Goal: Transaction & Acquisition: Purchase product/service

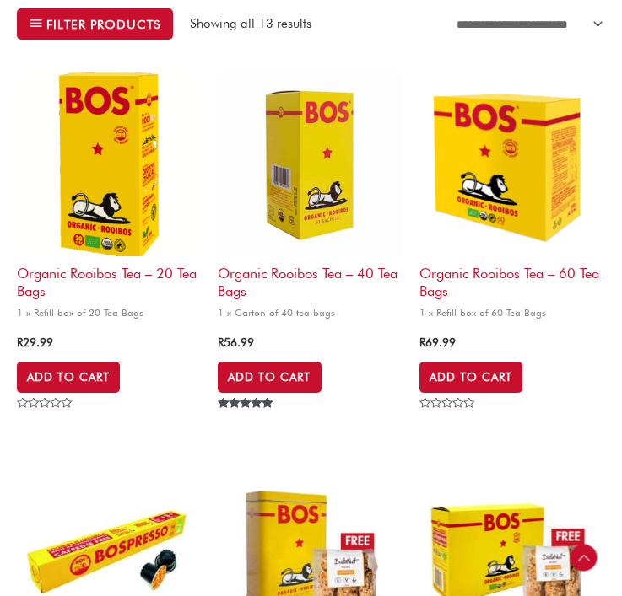
scroll to position [499, 0]
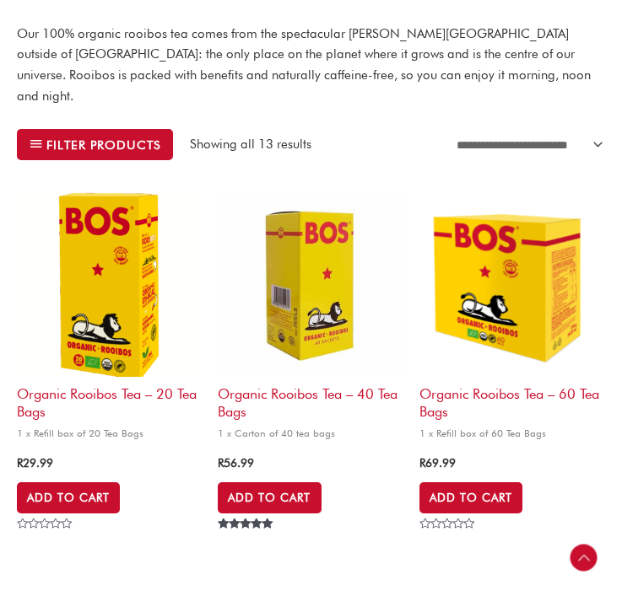
click at [480, 377] on h2 "Organic Rooibos Tea – 60 Tea Bags" at bounding box center [511, 399] width 184 height 45
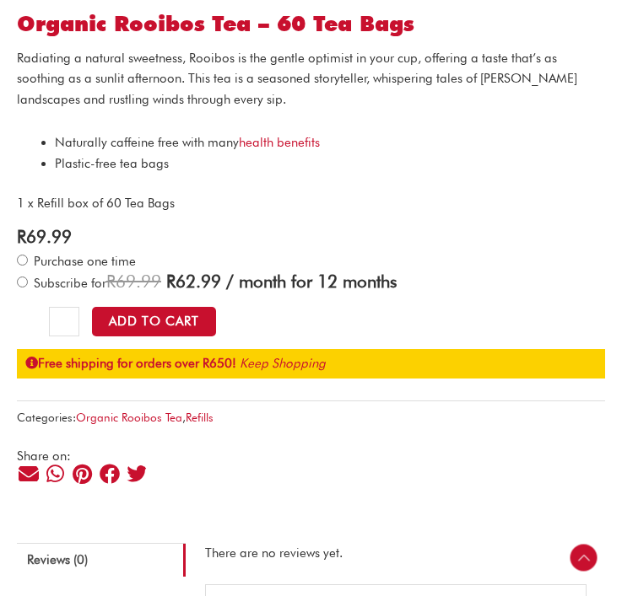
scroll to position [1093, 0]
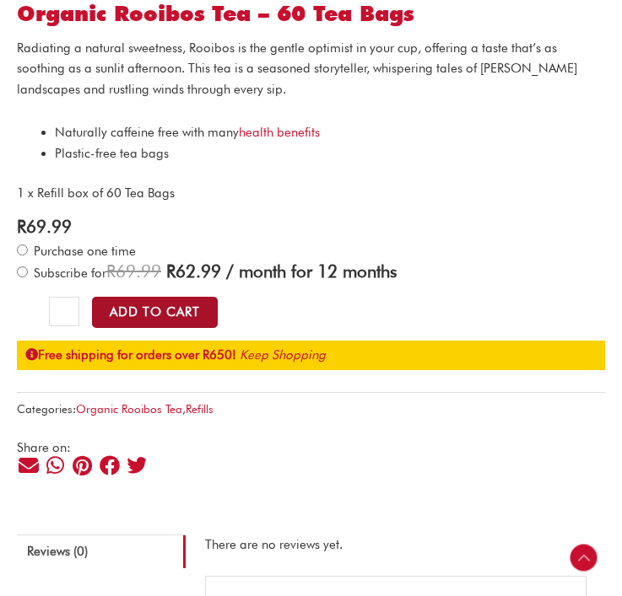
click at [165, 310] on button "Add to Cart" at bounding box center [155, 312] width 126 height 31
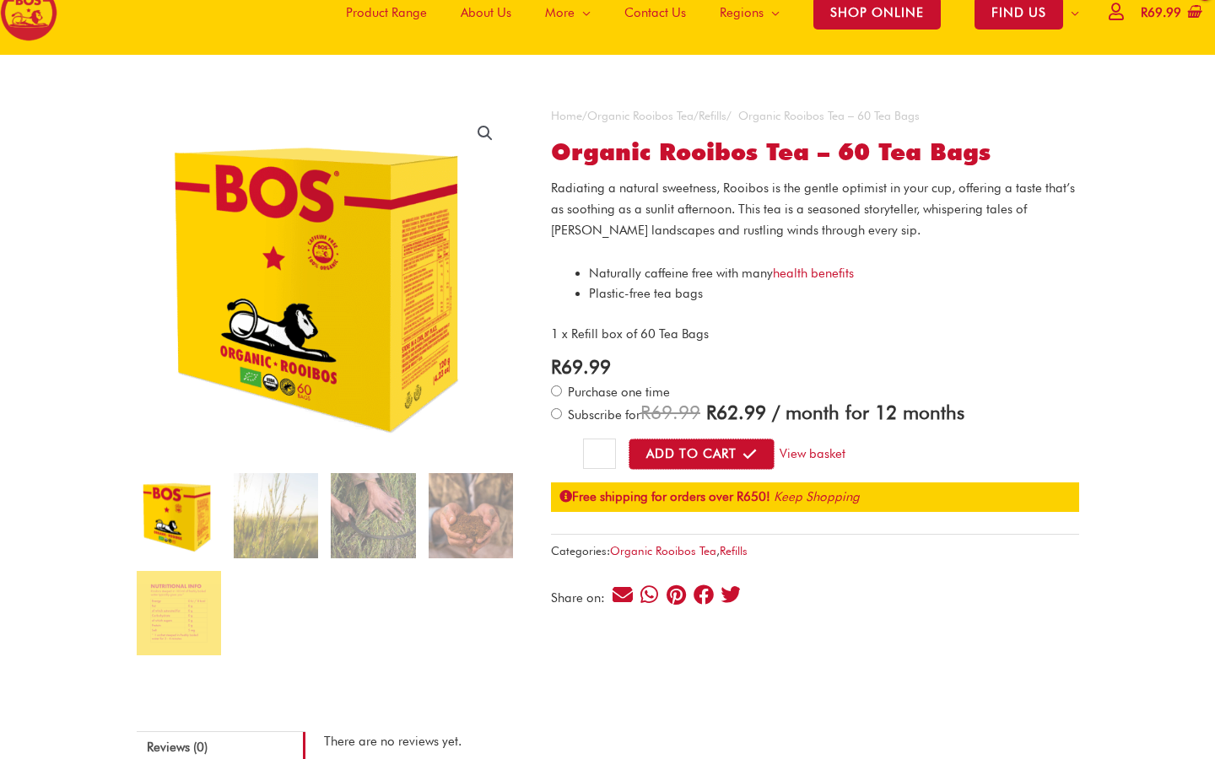
scroll to position [0, 0]
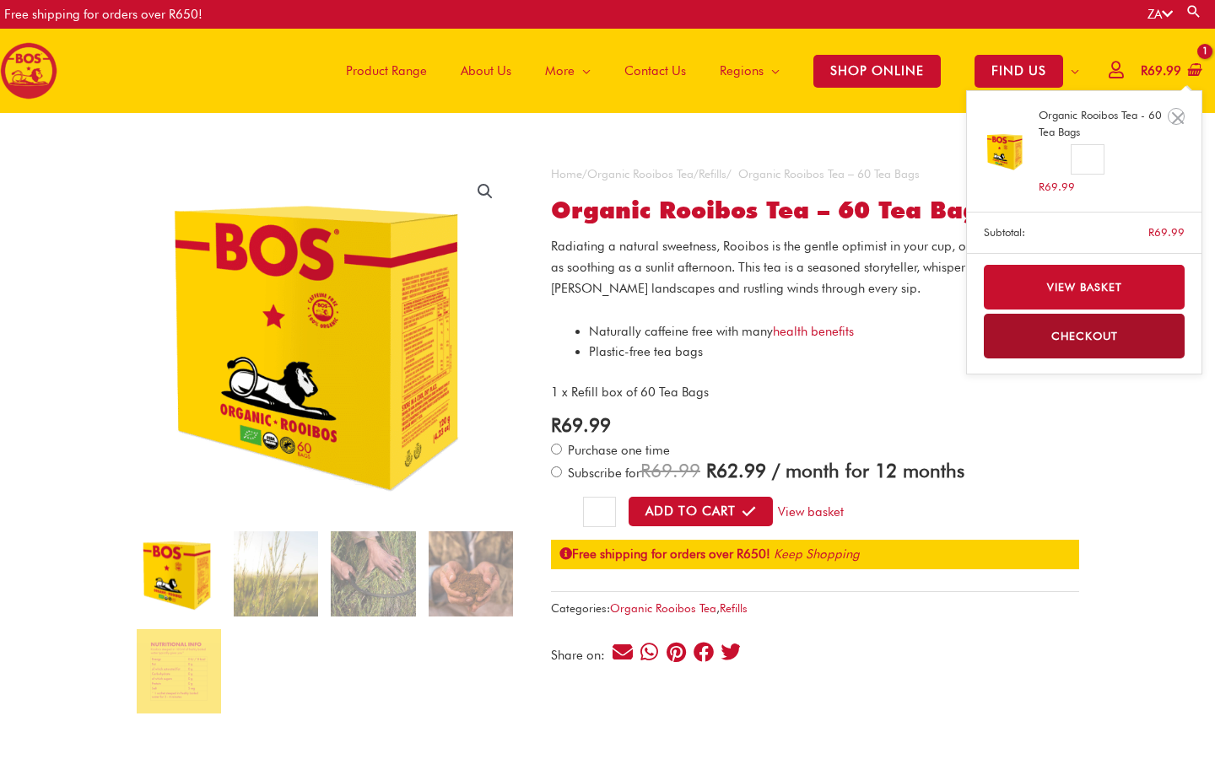
click at [621, 338] on link "Checkout" at bounding box center [1085, 336] width 202 height 45
click at [621, 333] on link "Checkout" at bounding box center [1085, 336] width 202 height 45
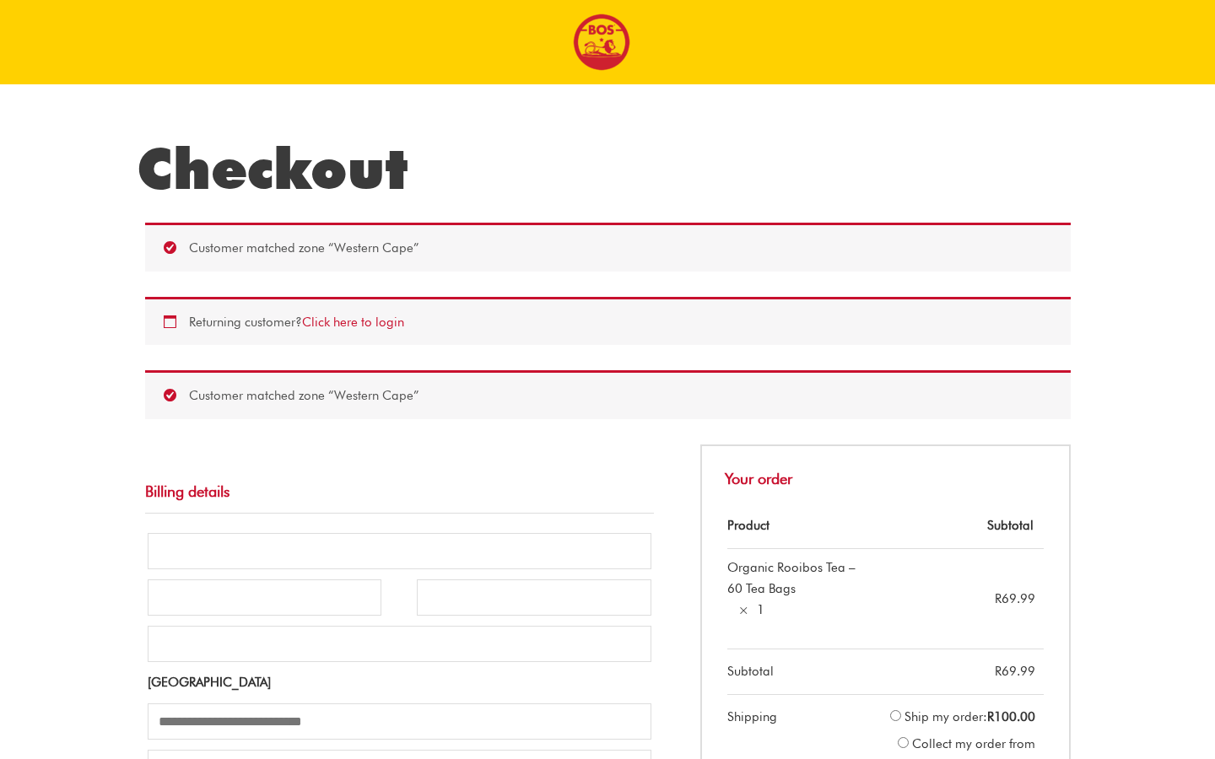
select select "**"
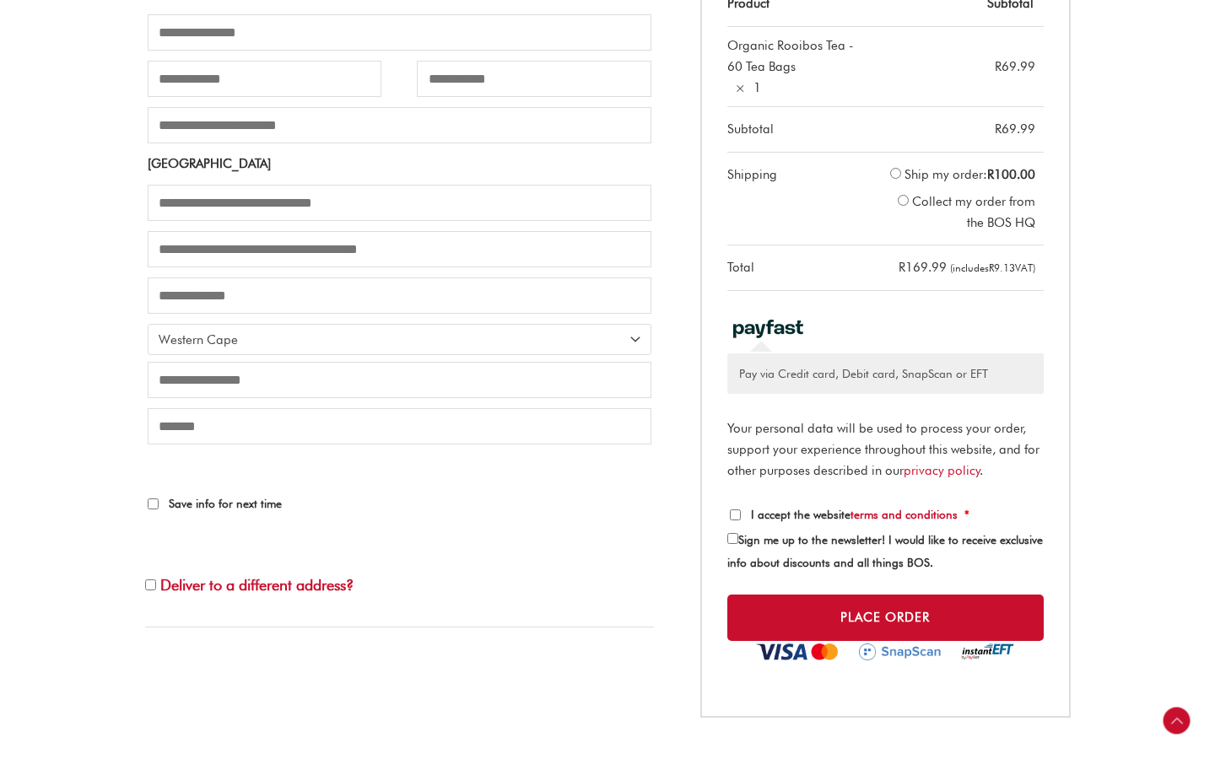
scroll to position [524, 0]
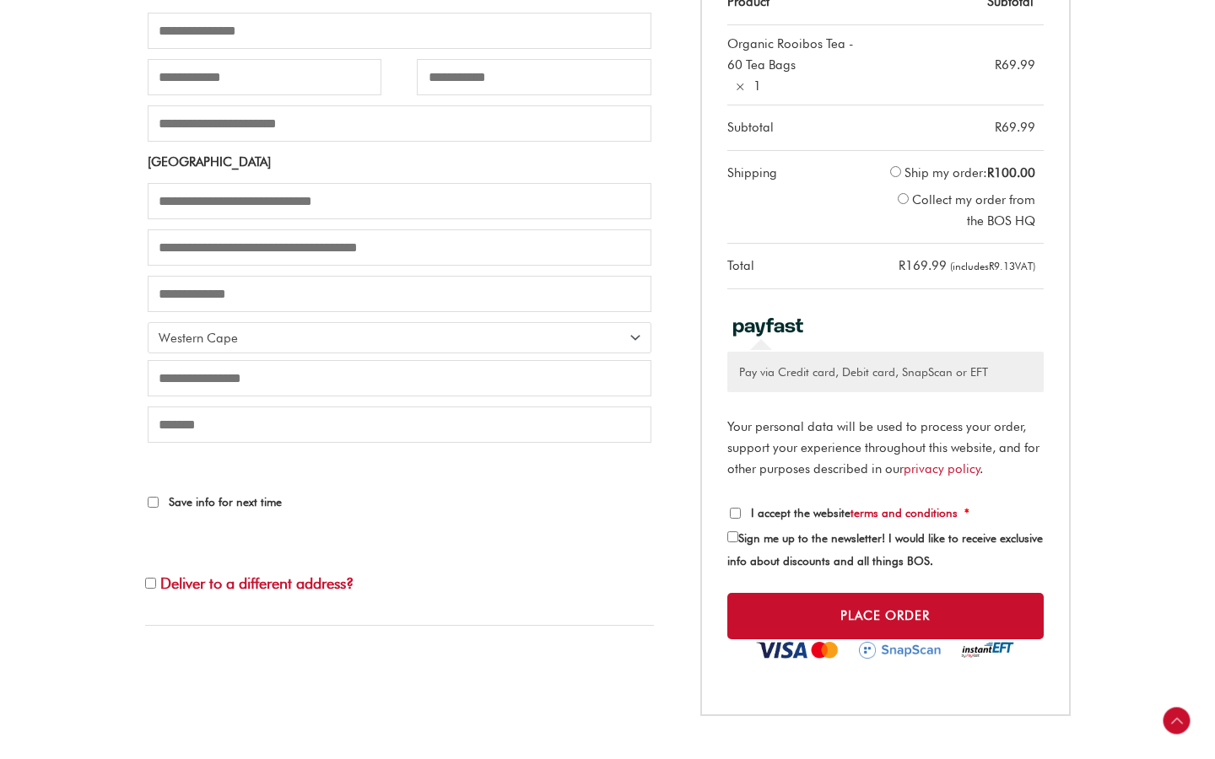
click at [317, 610] on h3 "Deliver to a different address?" at bounding box center [399, 581] width 509 height 89
click at [318, 592] on span "Deliver to a different address?" at bounding box center [256, 584] width 193 height 18
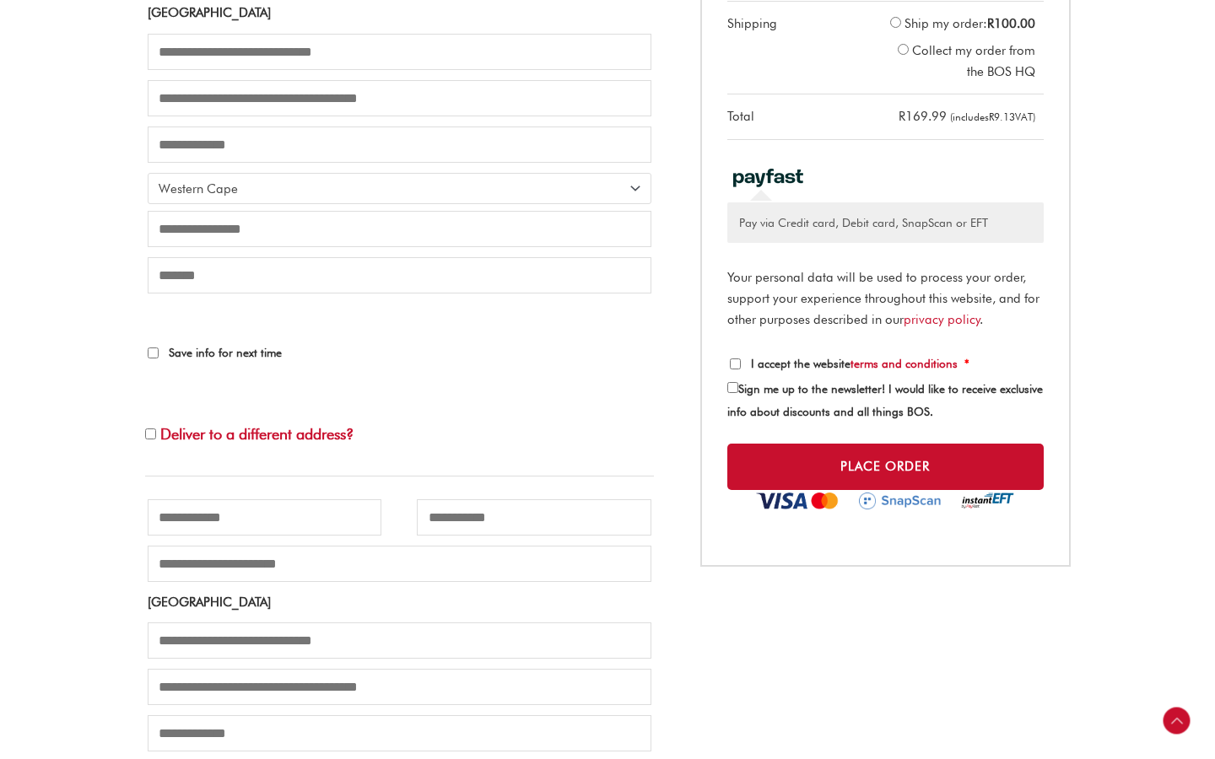
scroll to position [672, 0]
